Goal: Transaction & Acquisition: Book appointment/travel/reservation

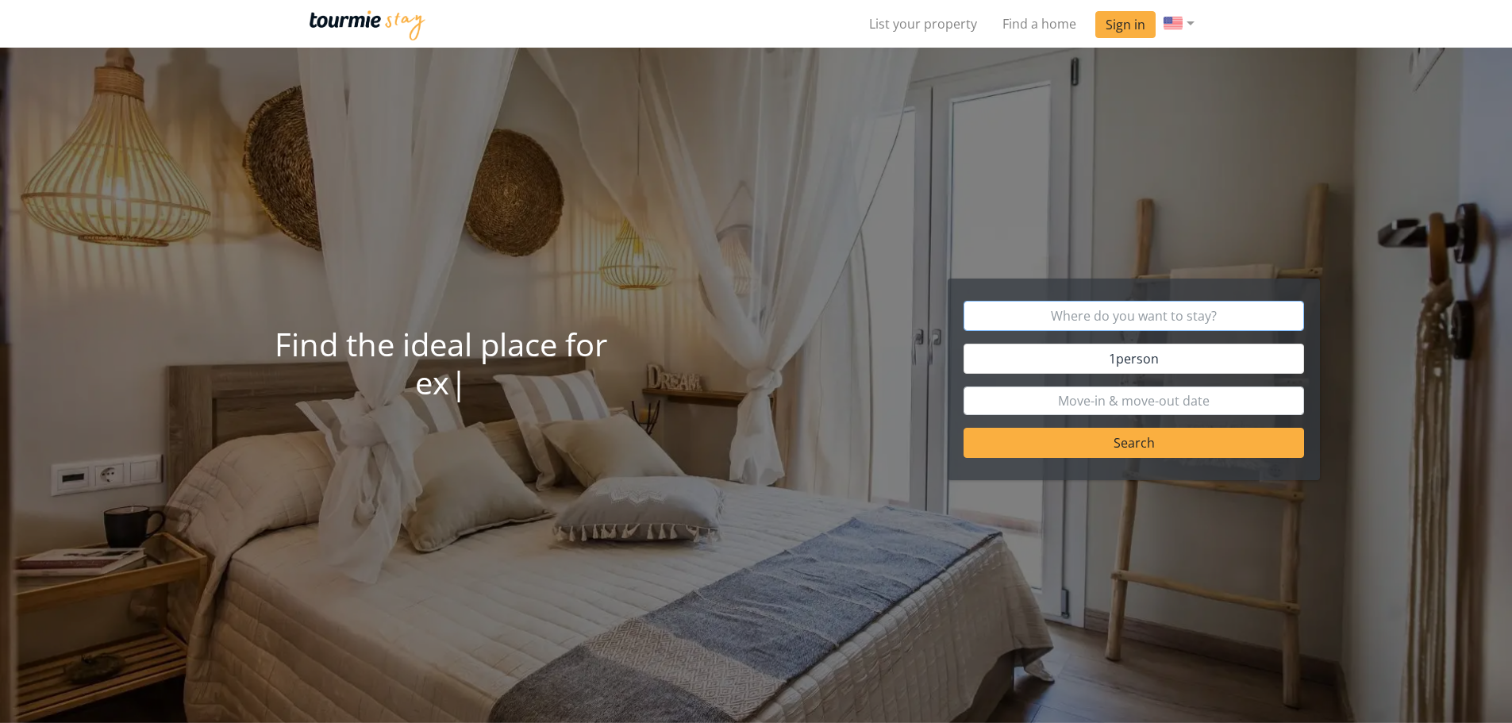
click at [1151, 313] on input "text" at bounding box center [1133, 316] width 340 height 30
click at [1150, 441] on button "Search" at bounding box center [1133, 443] width 340 height 30
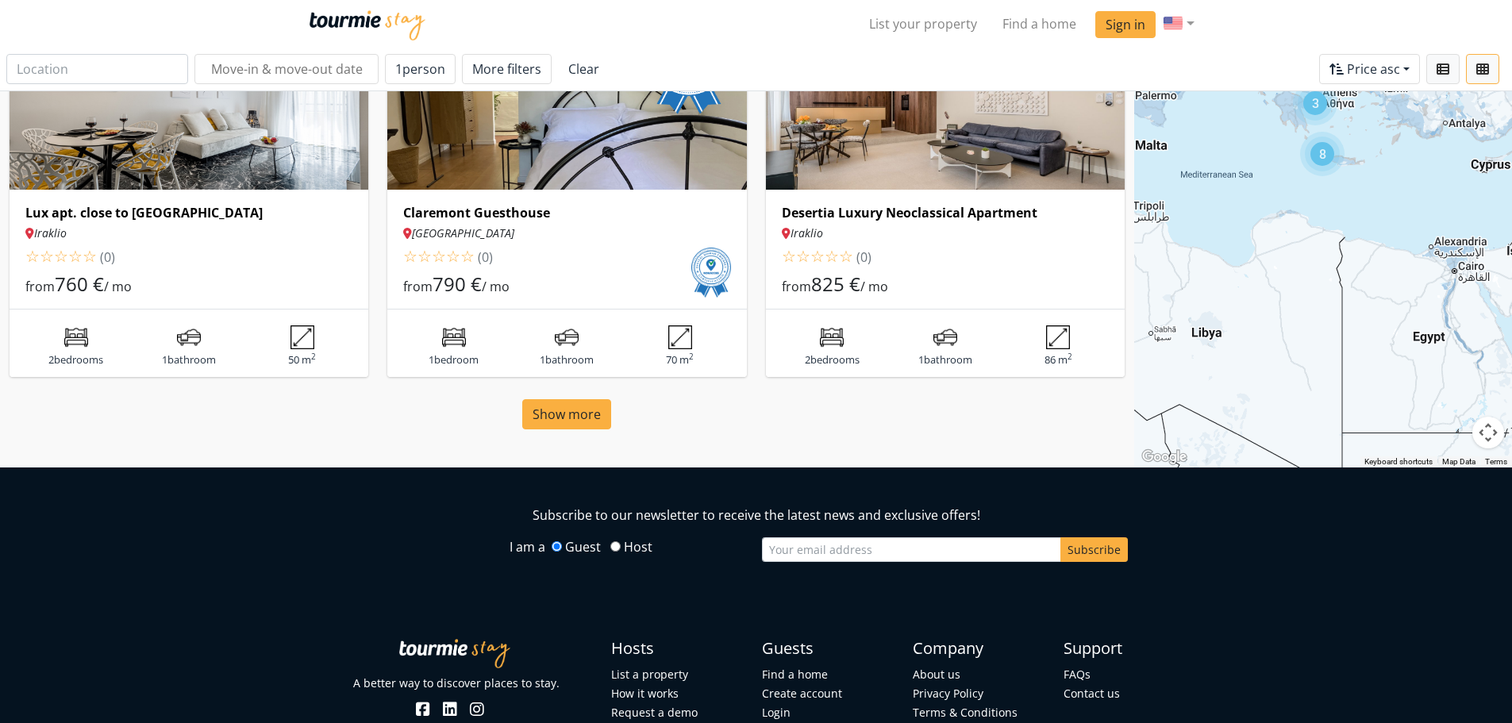
scroll to position [1270, 0]
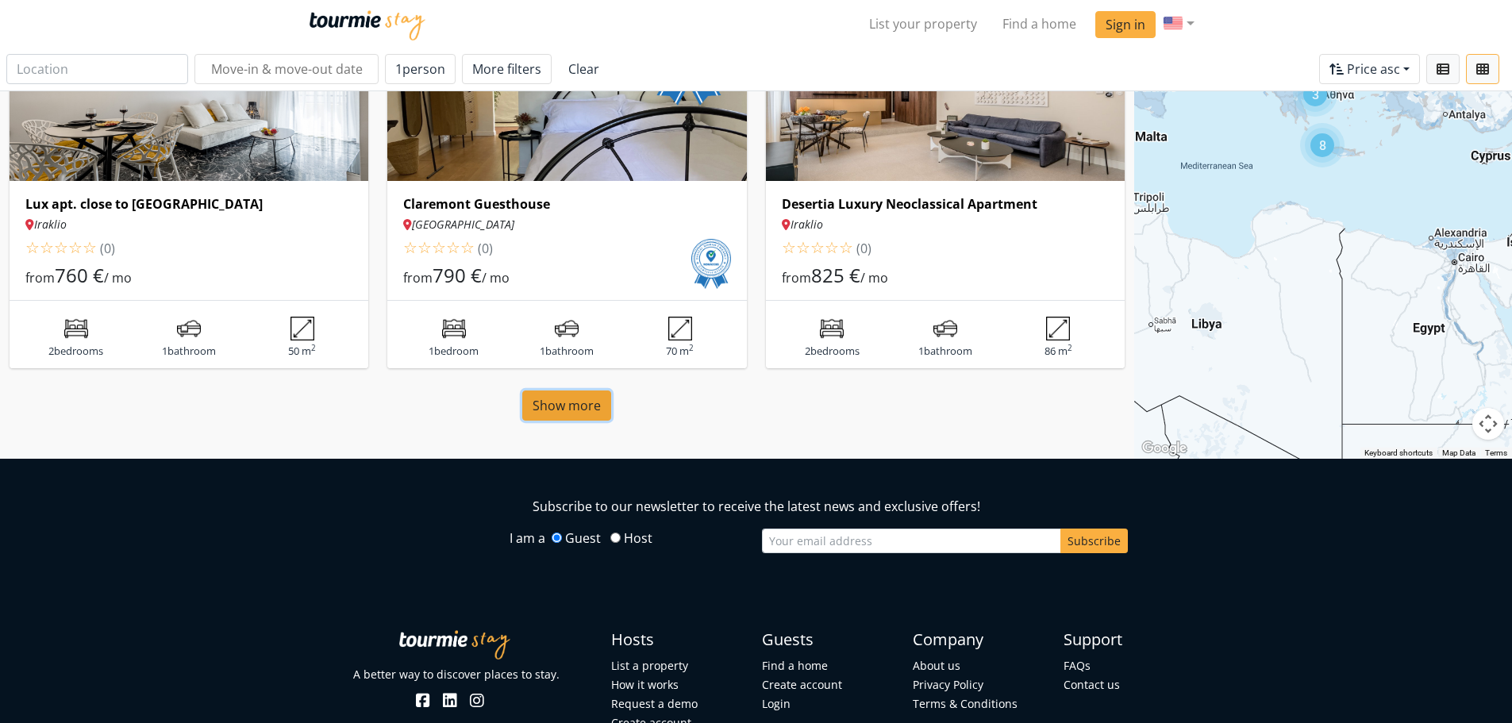
click at [585, 405] on span "Show more" at bounding box center [566, 405] width 68 height 17
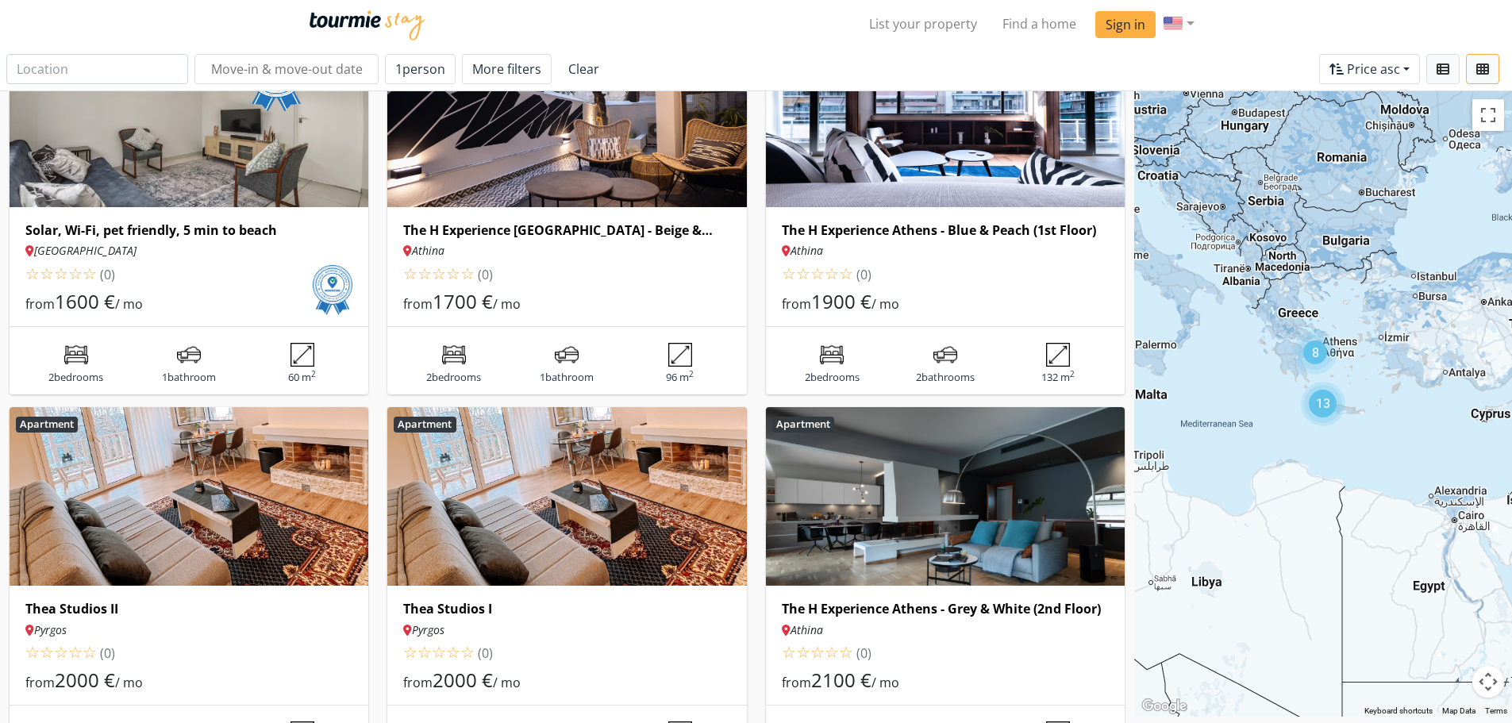
scroll to position [2279, 0]
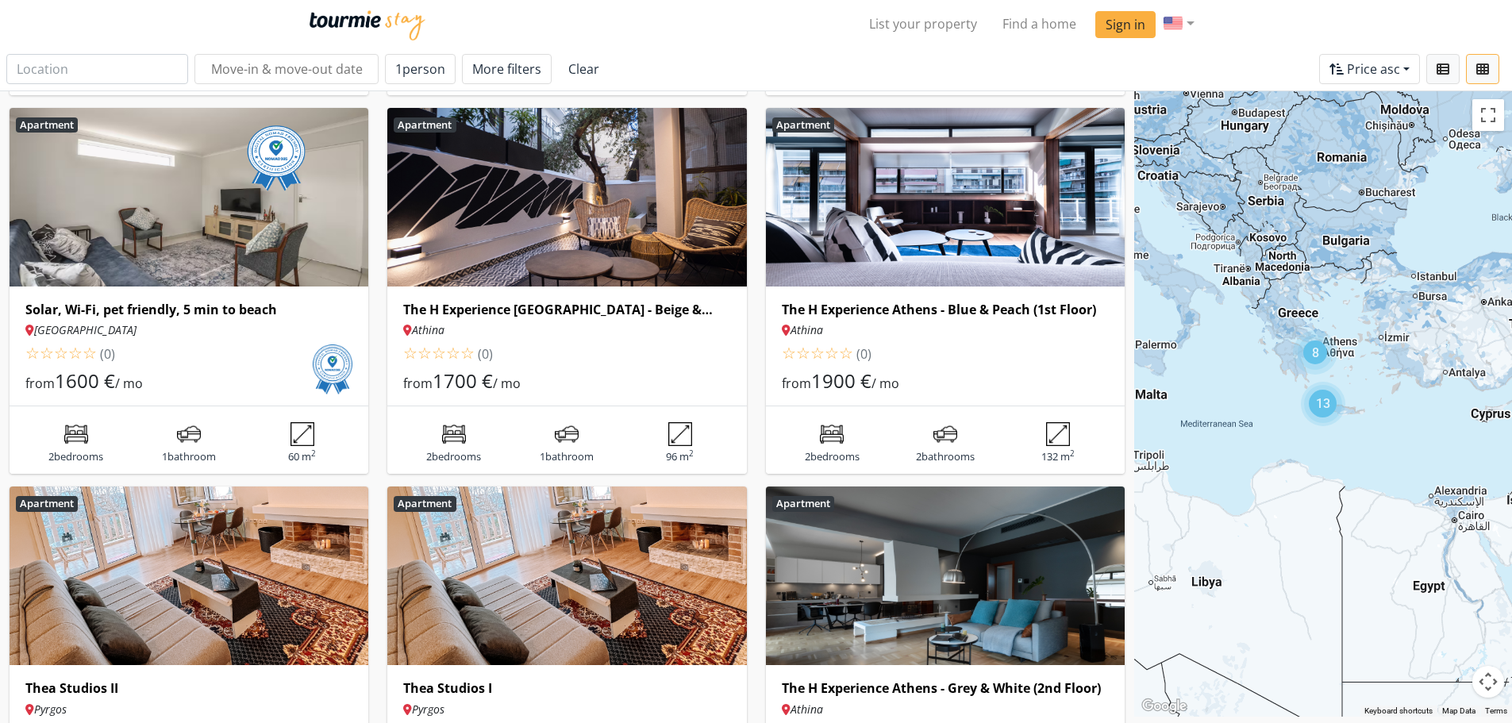
click at [1325, 401] on div "13" at bounding box center [1322, 404] width 28 height 28
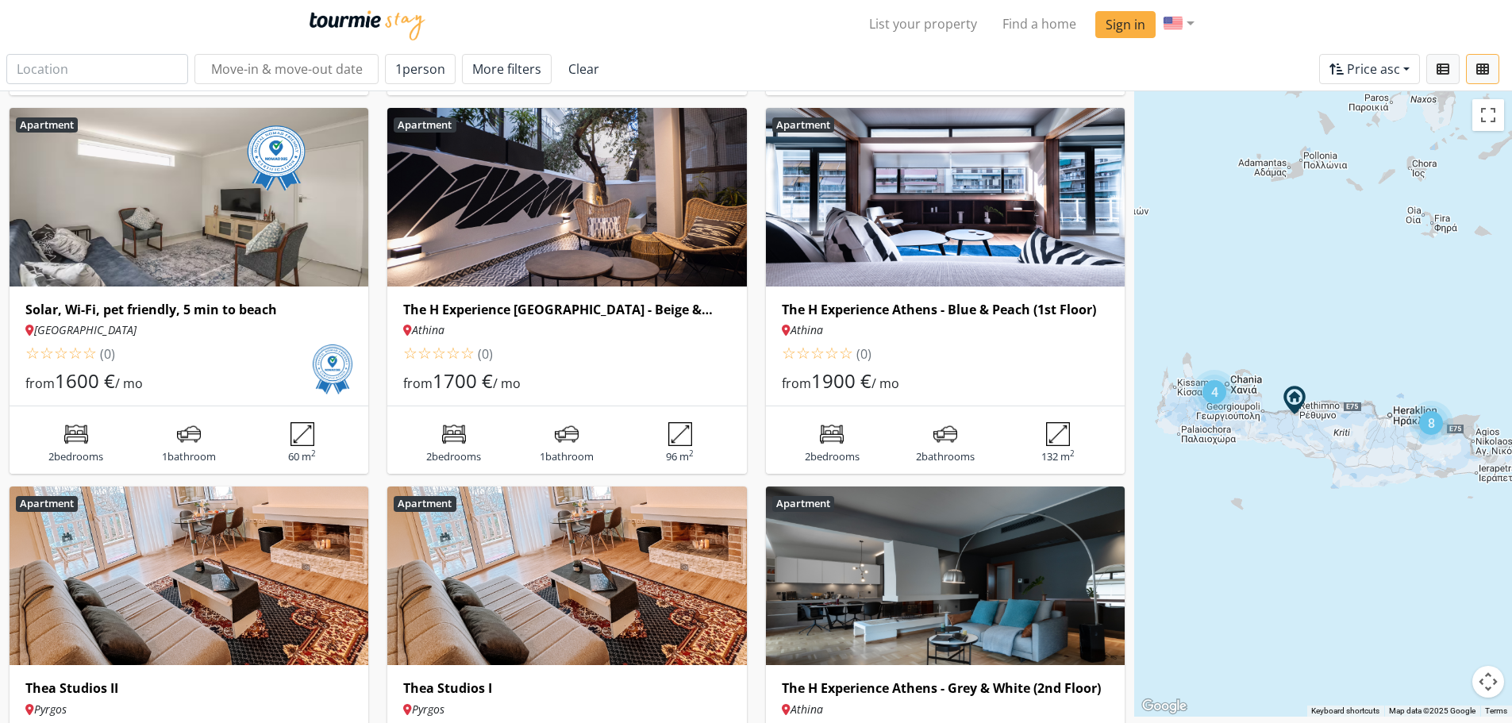
click at [1431, 419] on div "8" at bounding box center [1431, 423] width 24 height 24
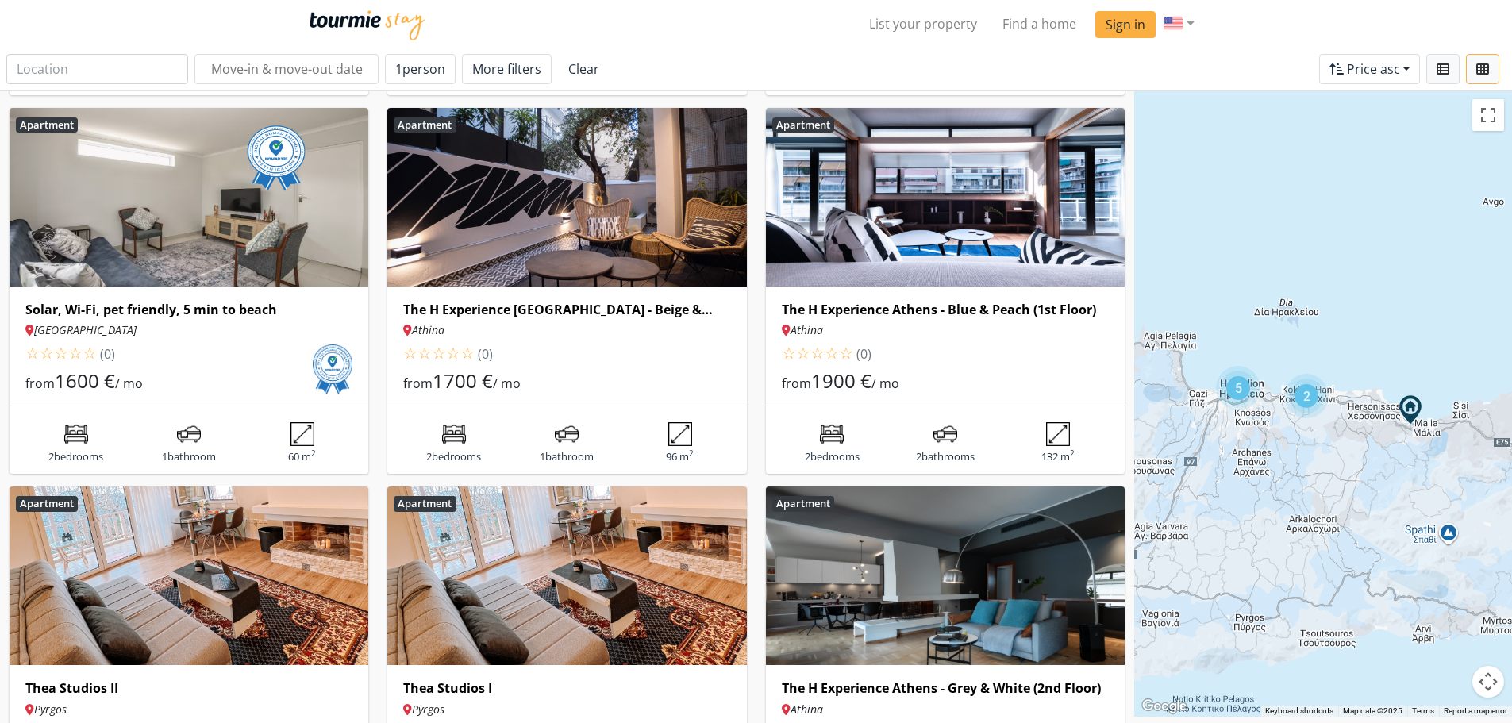
click at [1236, 386] on div "5" at bounding box center [1238, 388] width 24 height 24
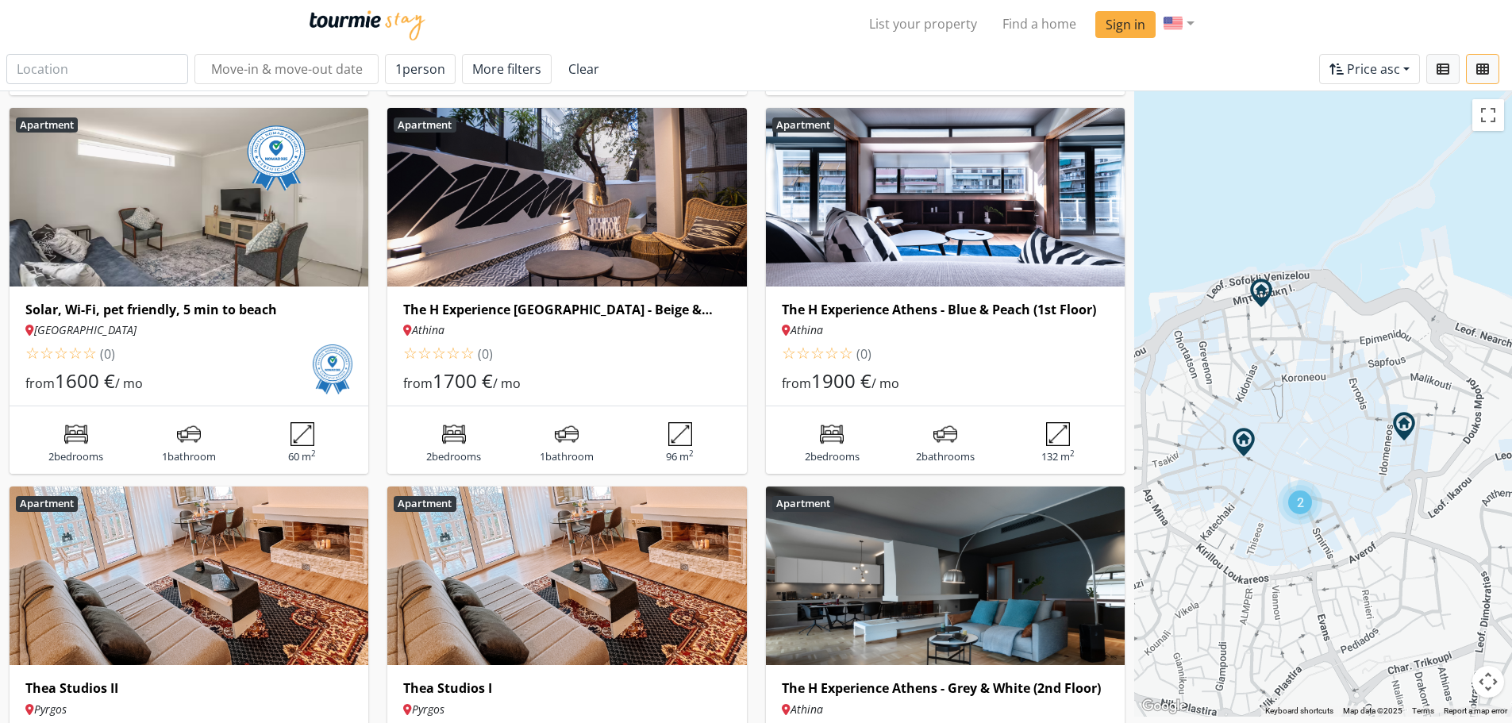
click at [1297, 498] on div "2" at bounding box center [1300, 502] width 24 height 24
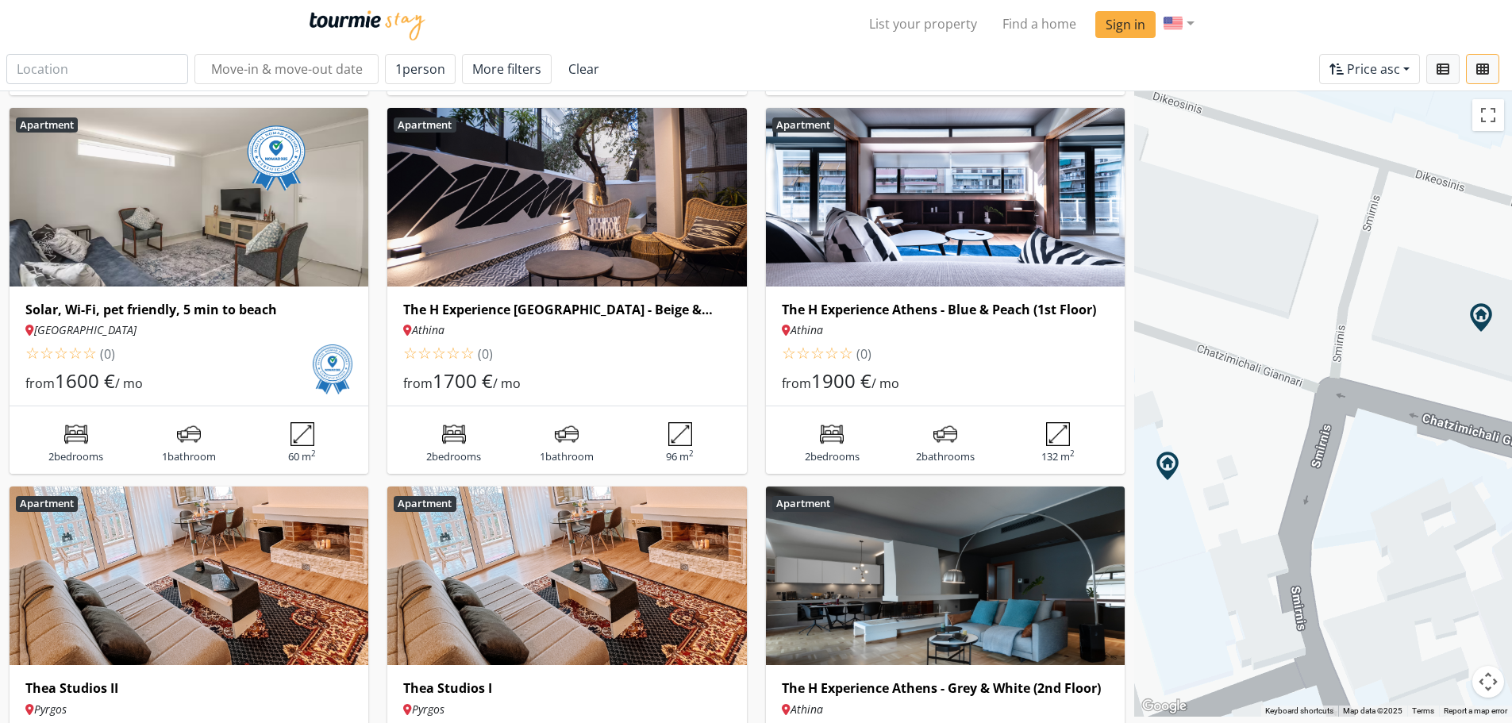
click at [1168, 466] on img "Desertia Neoclassical Loft" at bounding box center [1167, 465] width 29 height 29
drag, startPoint x: 1394, startPoint y: 443, endPoint x: 1306, endPoint y: 402, distance: 96.9
click at [1309, 405] on div at bounding box center [1323, 403] width 378 height 625
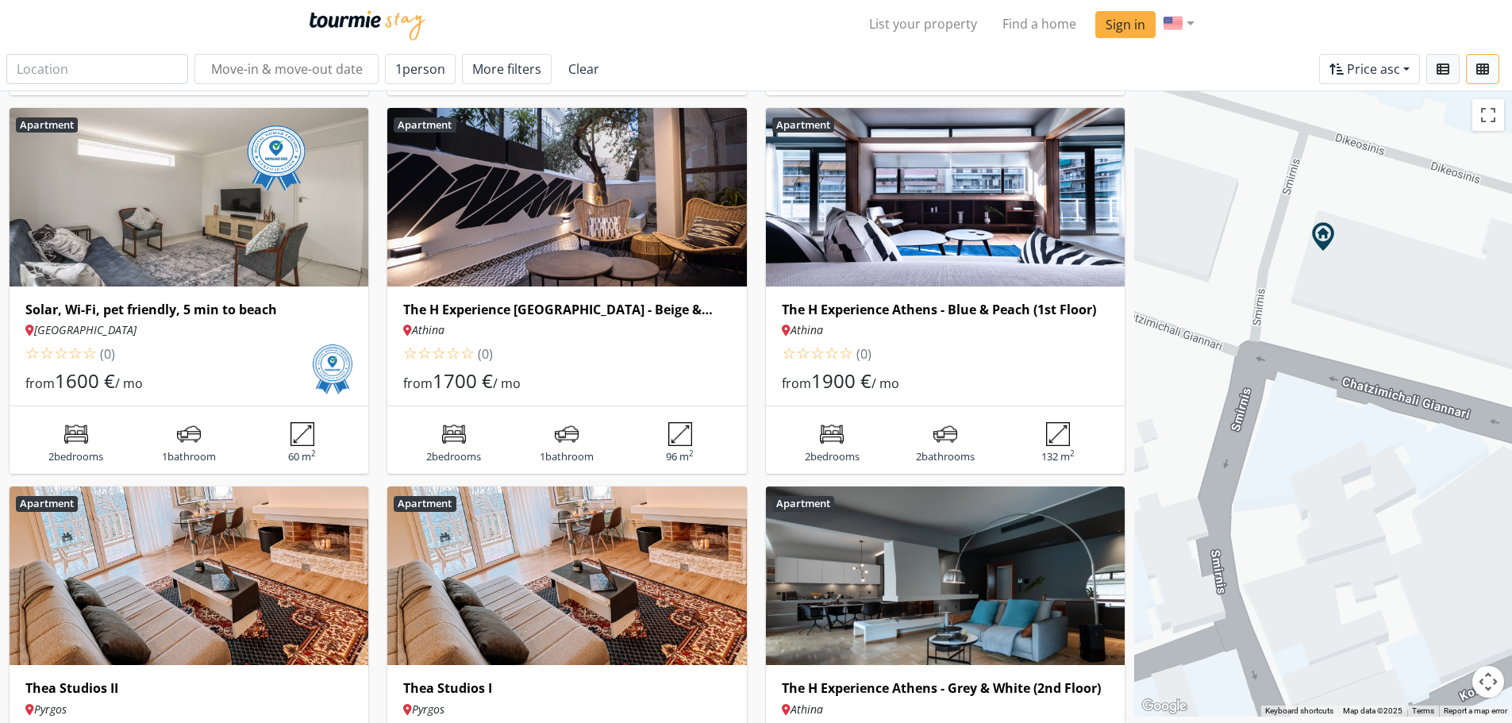
drag, startPoint x: 1264, startPoint y: 354, endPoint x: 1250, endPoint y: 271, distance: 83.7
click at [1250, 271] on div at bounding box center [1323, 403] width 378 height 625
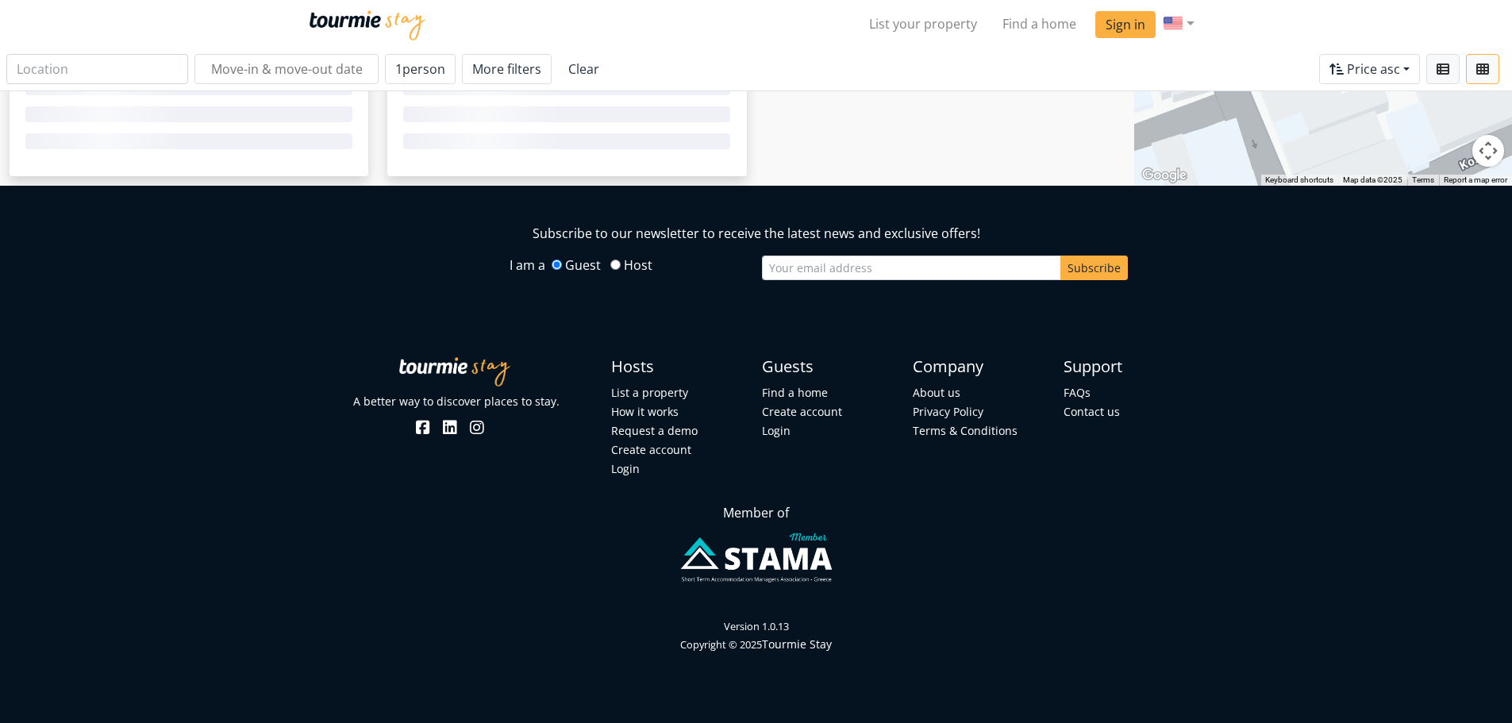
scroll to position [0, 0]
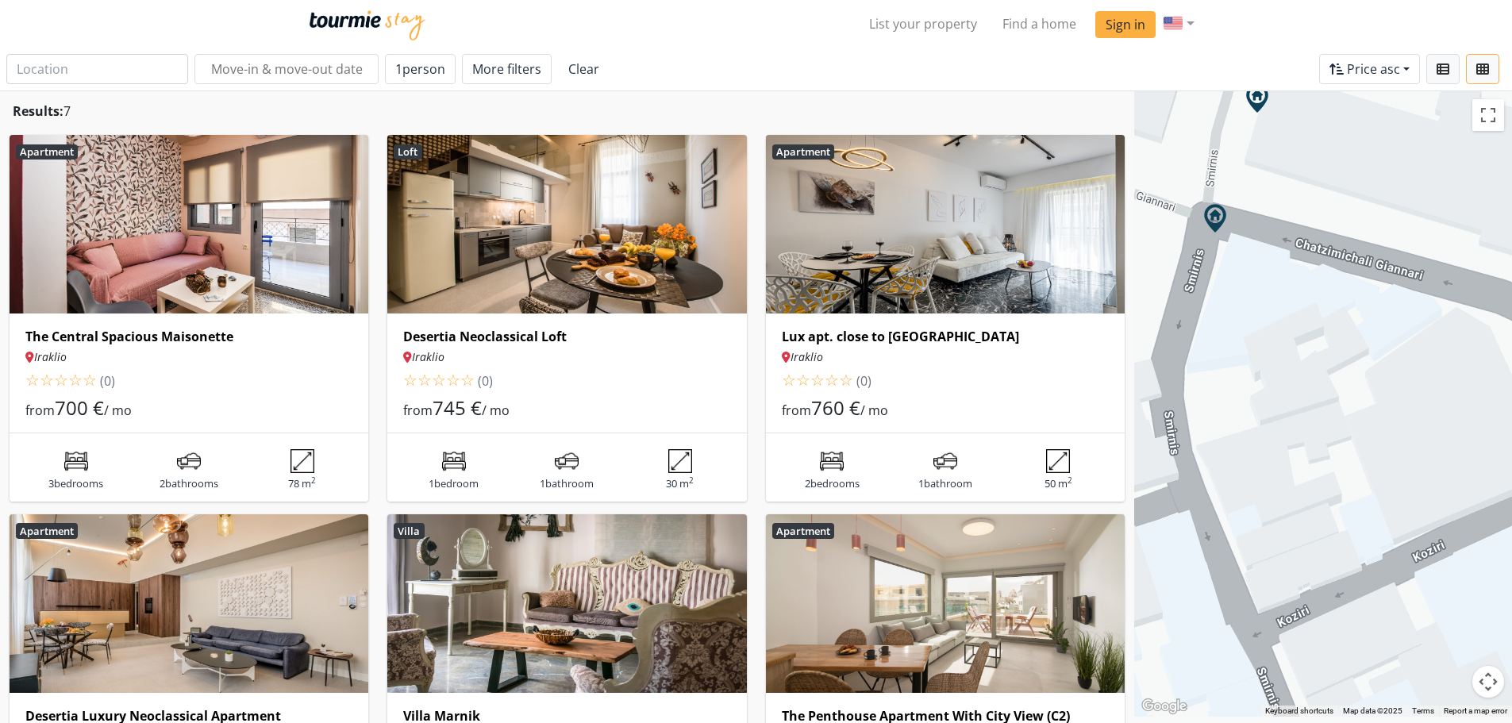
drag, startPoint x: 1359, startPoint y: 472, endPoint x: 1307, endPoint y: 328, distance: 153.6
click at [1307, 328] on div at bounding box center [1323, 403] width 378 height 625
click at [125, 340] on h6 "The Central Spacious Maisonette" at bounding box center [188, 336] width 327 height 15
